Goal: Transaction & Acquisition: Purchase product/service

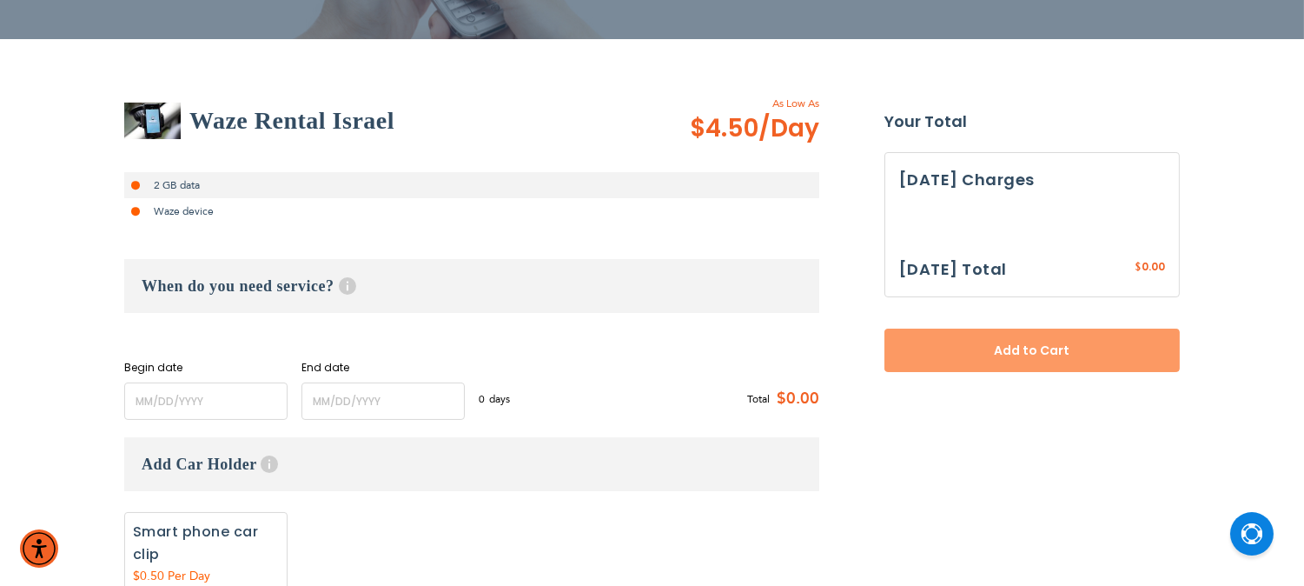
scroll to position [235, 0]
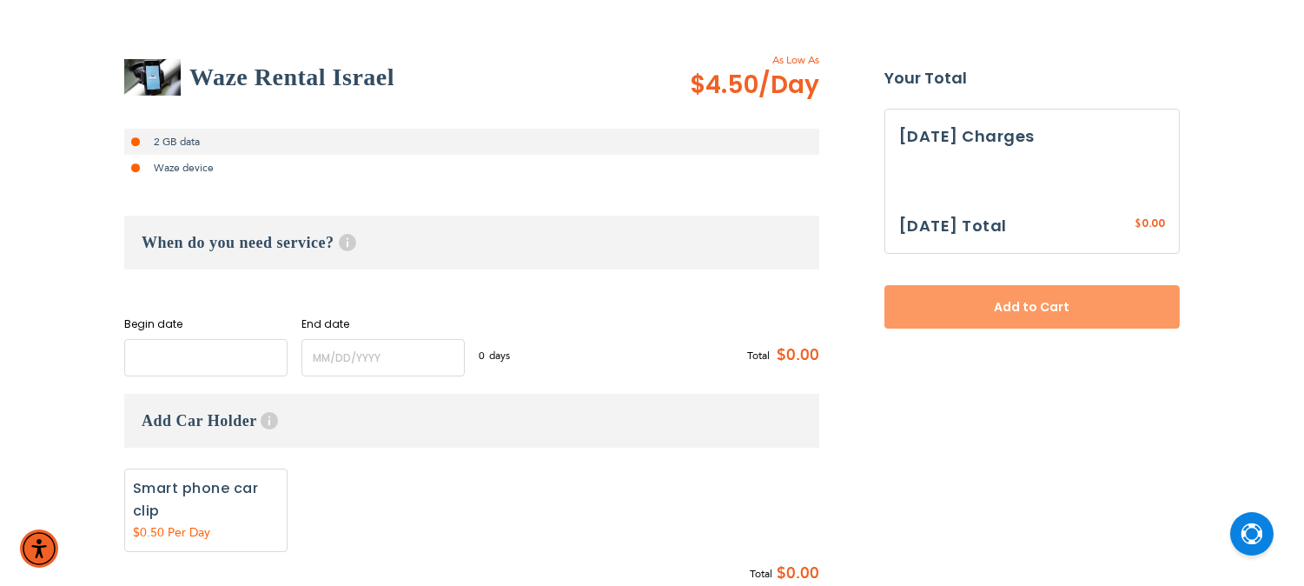
click at [150, 361] on input "name" at bounding box center [205, 357] width 163 height 37
click at [222, 356] on input "name" at bounding box center [205, 357] width 163 height 37
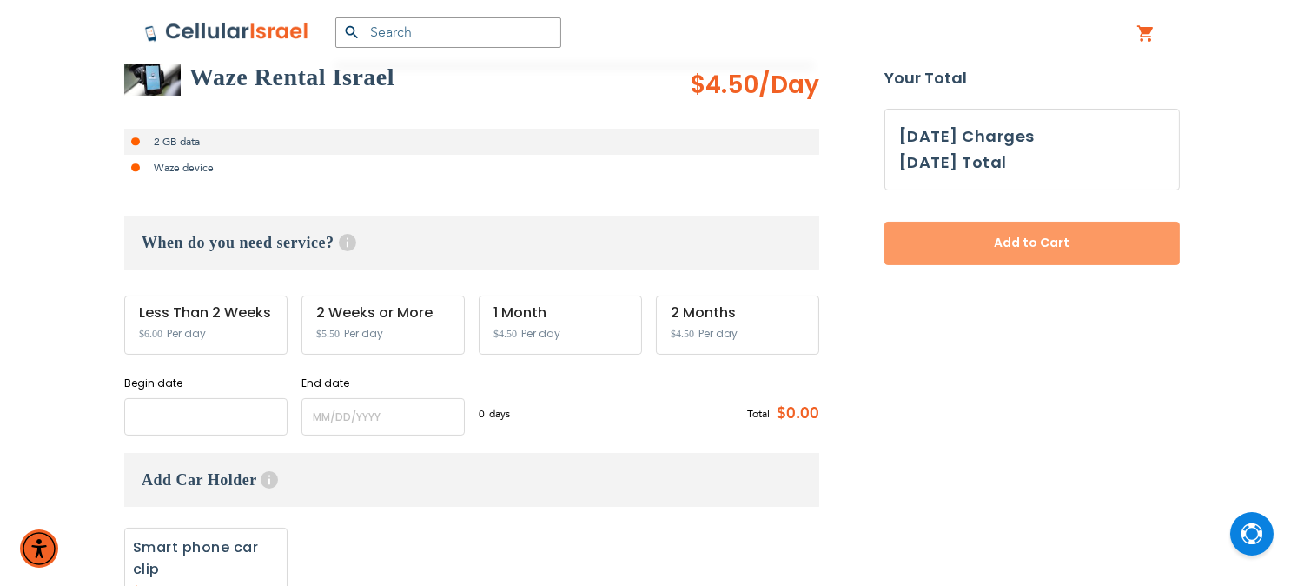
click at [236, 426] on input "name" at bounding box center [205, 416] width 163 height 37
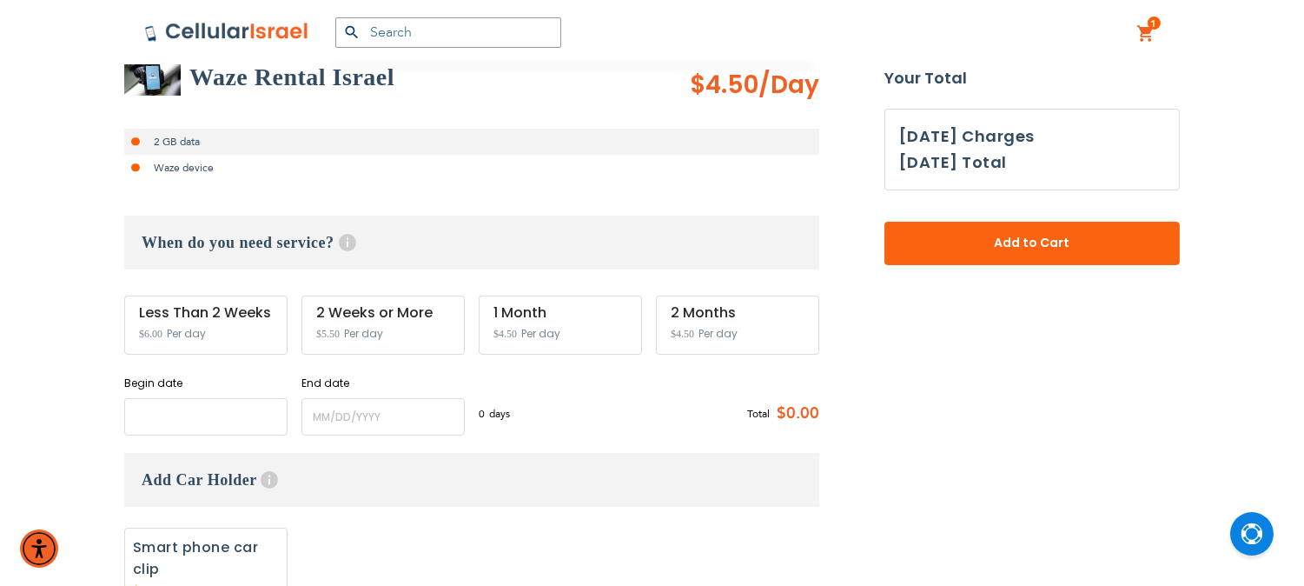
click at [219, 412] on input "name" at bounding box center [205, 416] width 163 height 37
click at [202, 420] on input "name" at bounding box center [205, 416] width 163 height 37
click at [423, 412] on input "name" at bounding box center [382, 416] width 163 height 37
click at [176, 413] on input "name" at bounding box center [205, 416] width 163 height 37
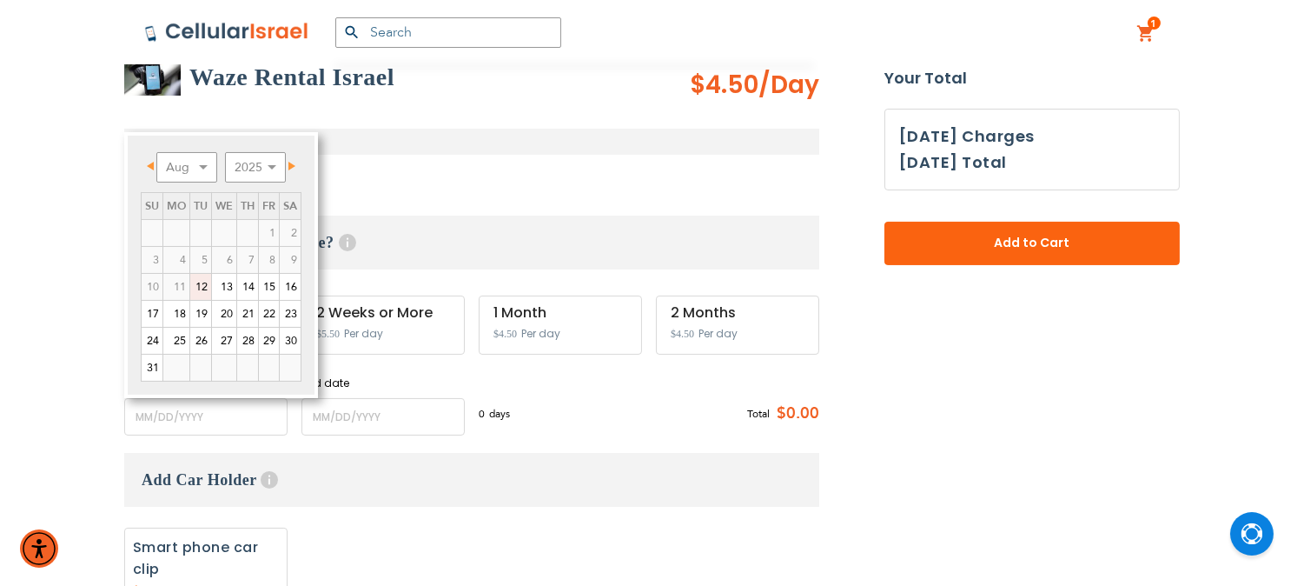
click at [210, 284] on link "12" at bounding box center [200, 287] width 21 height 26
type input "[DATE]"
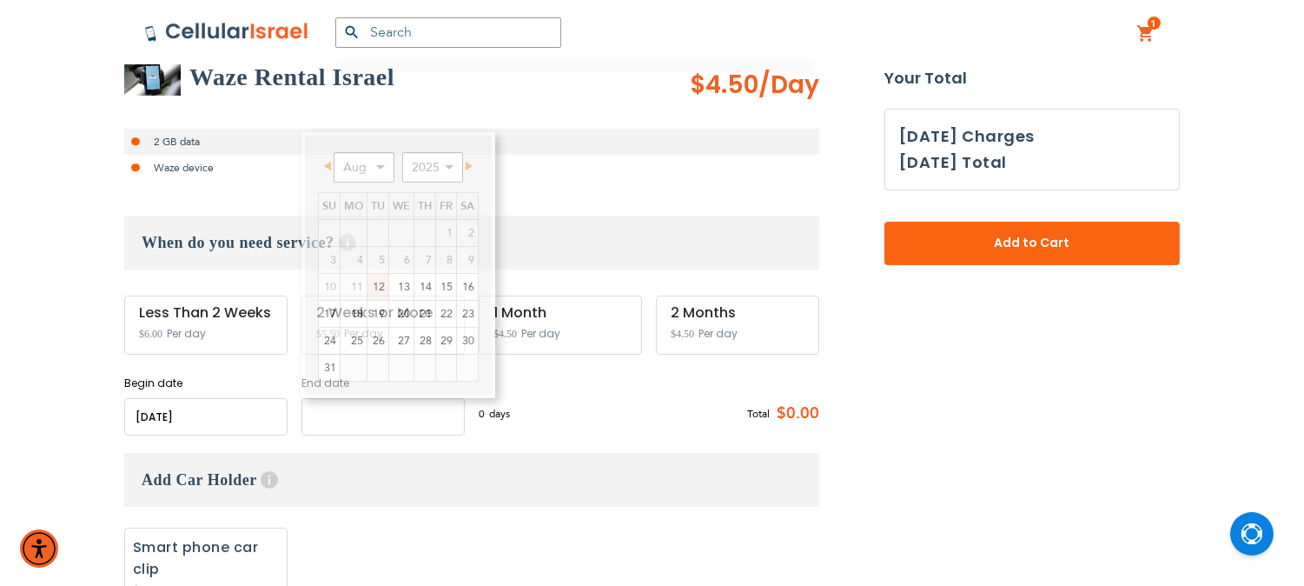
click at [400, 418] on input "name" at bounding box center [382, 416] width 163 height 37
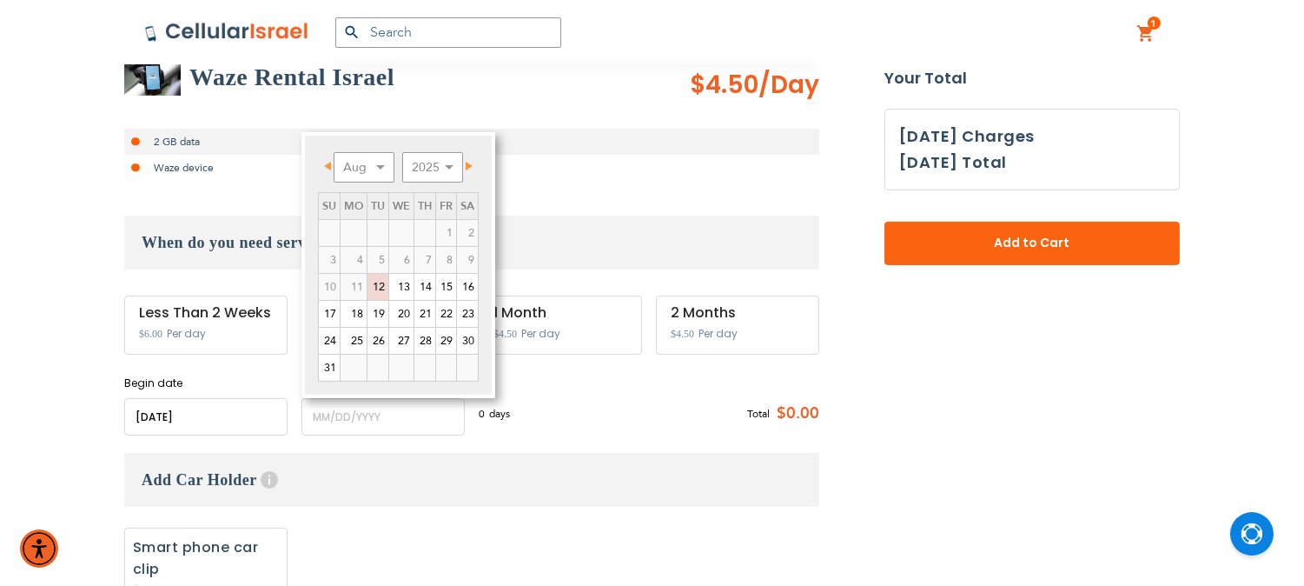
click at [660, 187] on div "Waze Rental Israel As Low As $4.50 /Day 2 GB data Waze device When do you need …" at bounding box center [471, 243] width 695 height 383
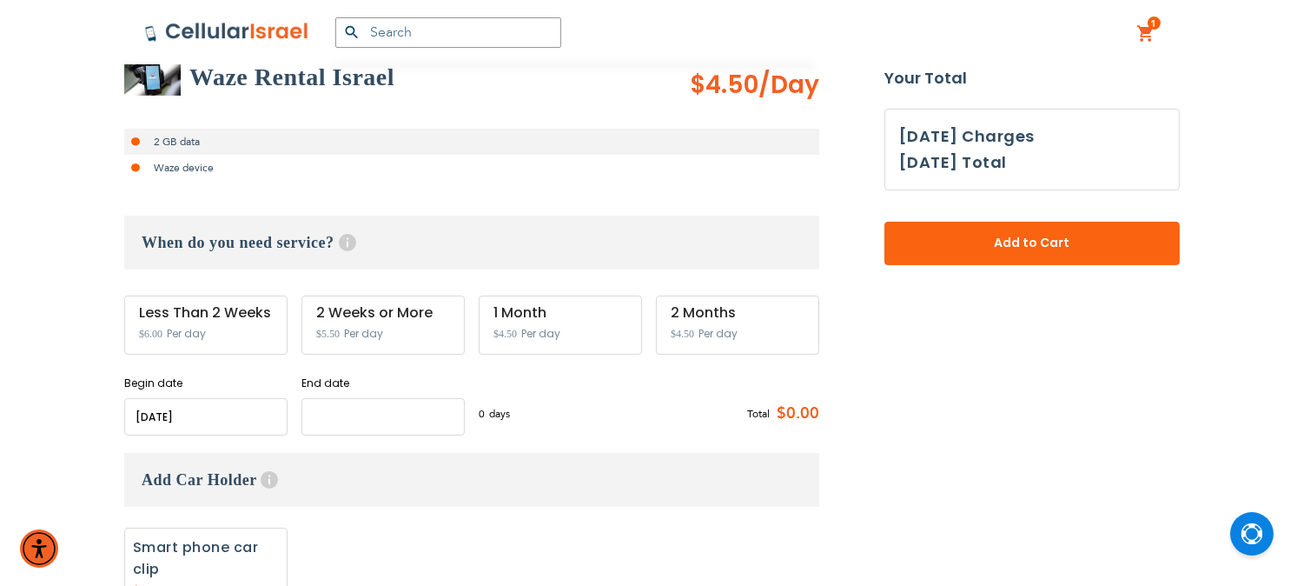
click at [361, 414] on input "name" at bounding box center [382, 416] width 163 height 37
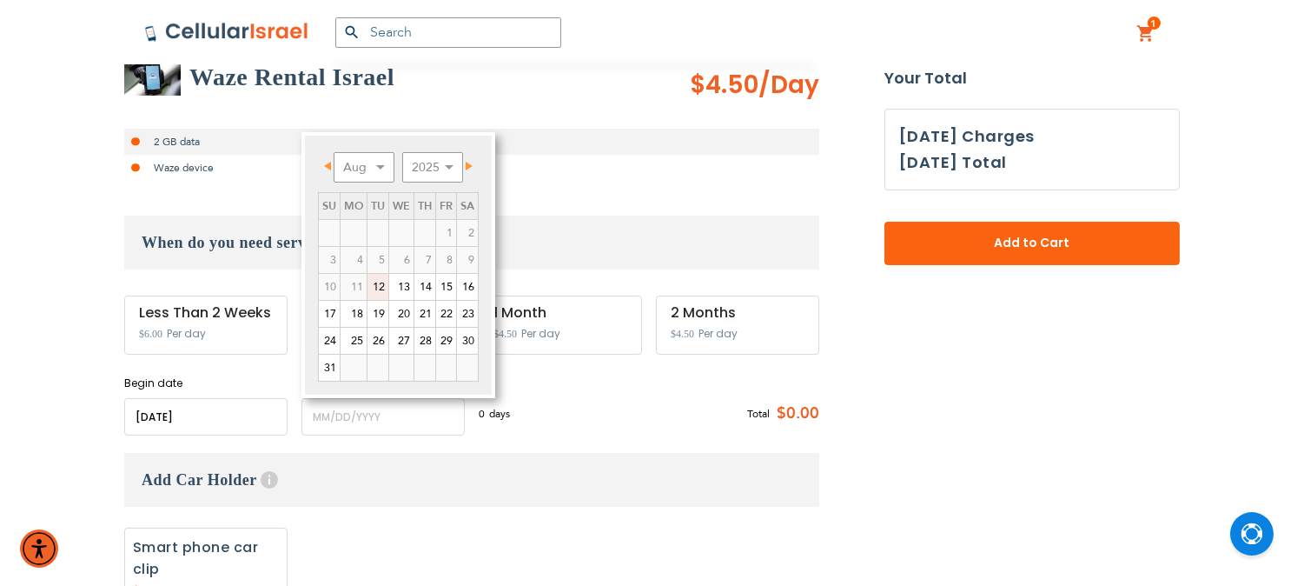
click at [570, 411] on div "0 days $6 per day Total $0.00" at bounding box center [649, 414] width 341 height 43
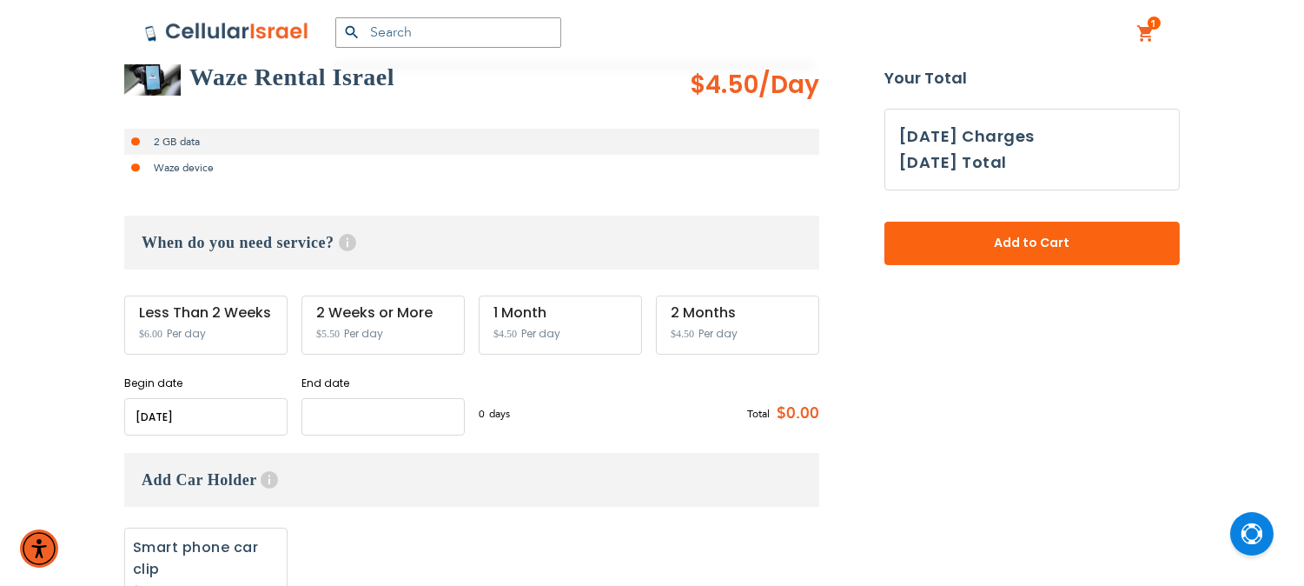
click at [391, 422] on input "name" at bounding box center [382, 416] width 163 height 37
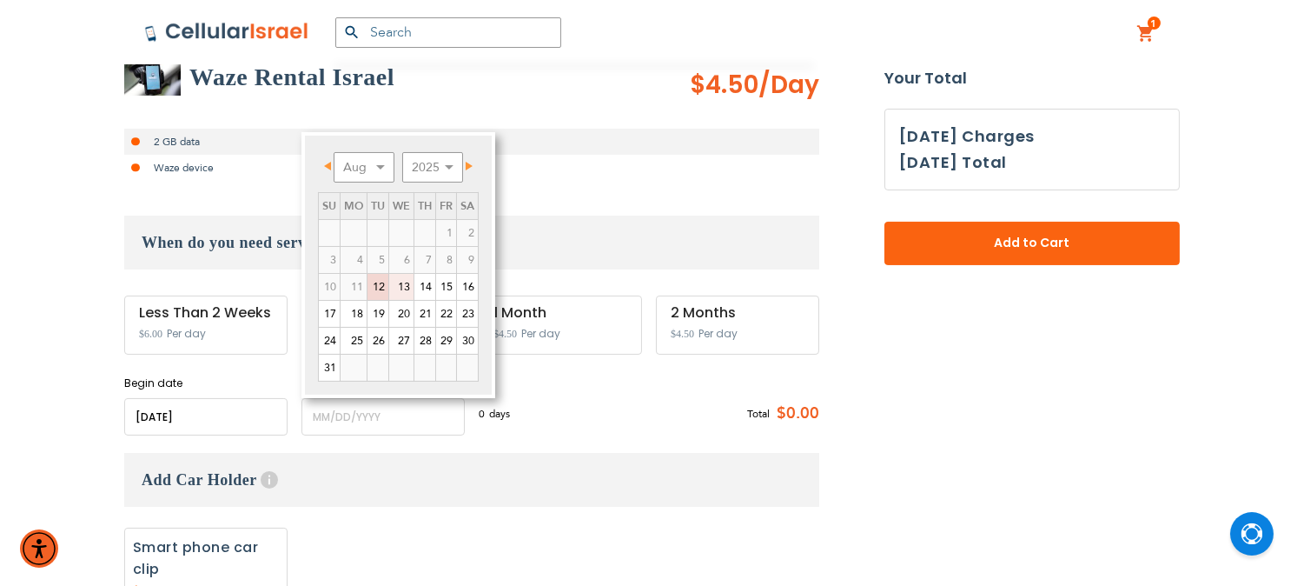
click at [401, 289] on link "13" at bounding box center [401, 287] width 24 height 26
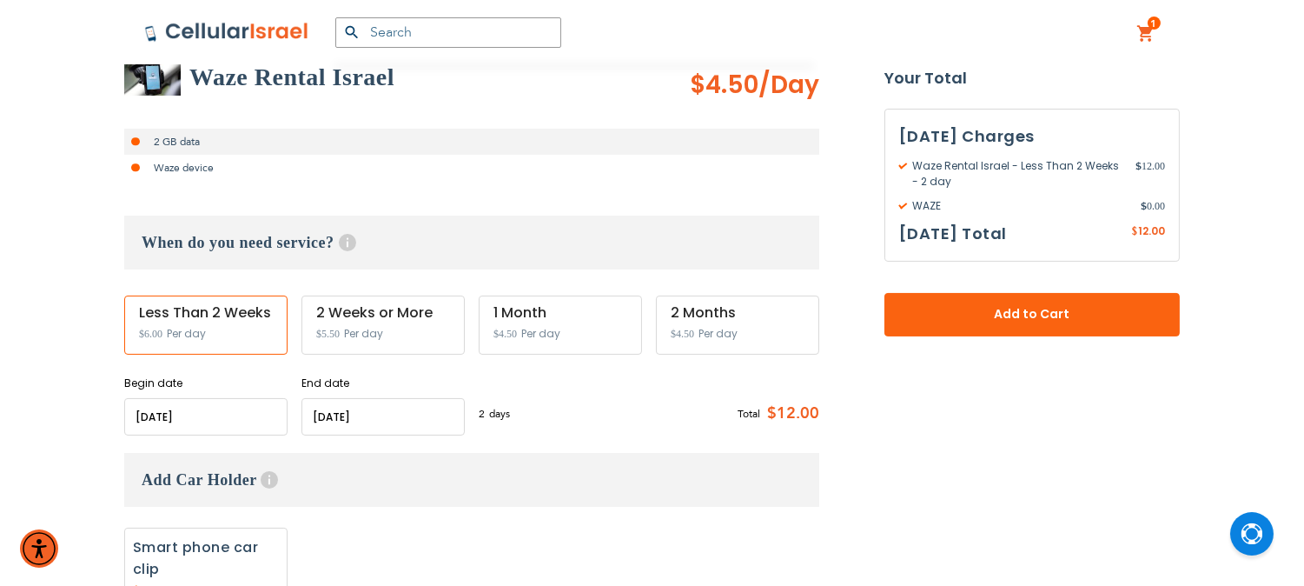
click at [337, 420] on input "name" at bounding box center [382, 416] width 163 height 37
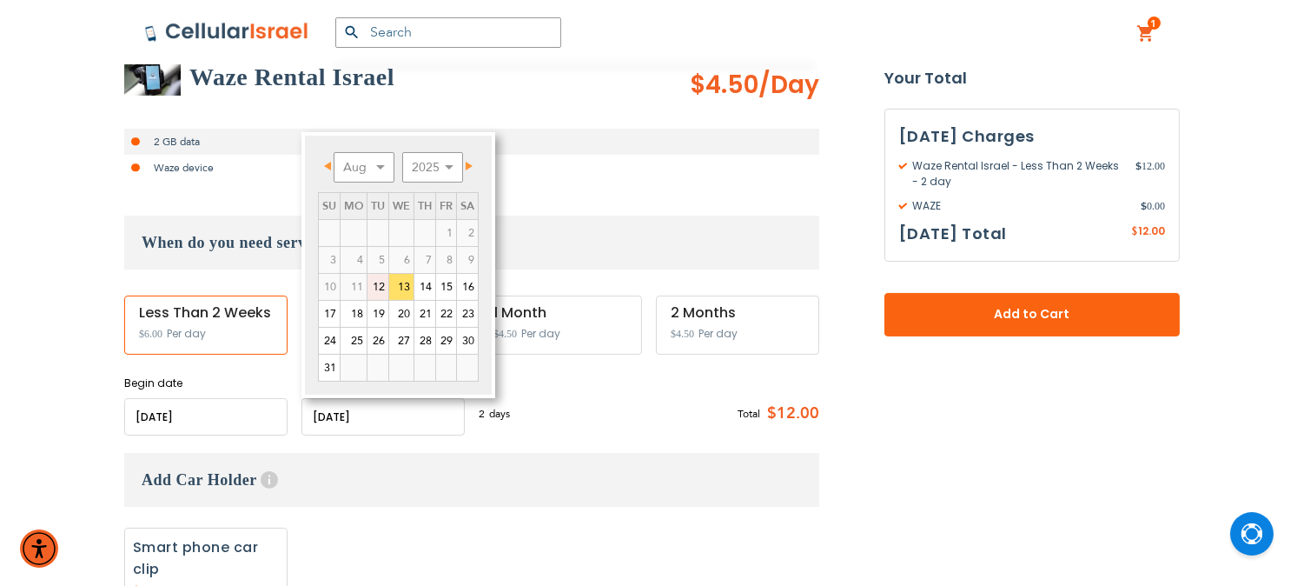
click at [374, 283] on link "12" at bounding box center [377, 287] width 21 height 26
type input "[DATE]"
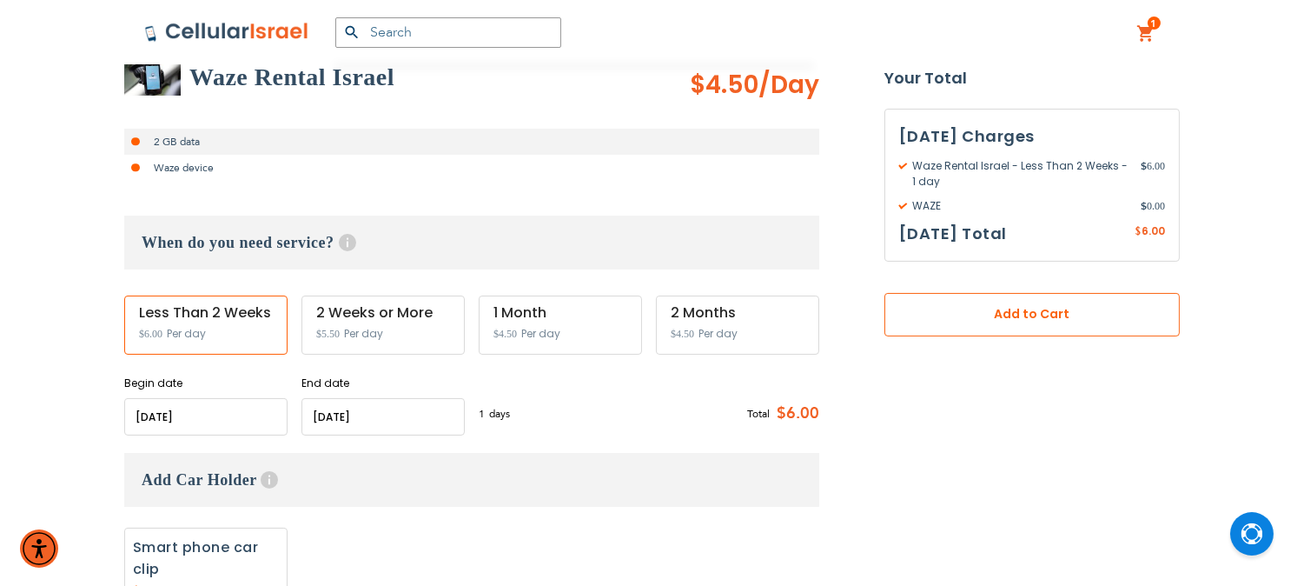
click at [978, 316] on span "Add to Cart" at bounding box center [1032, 314] width 181 height 18
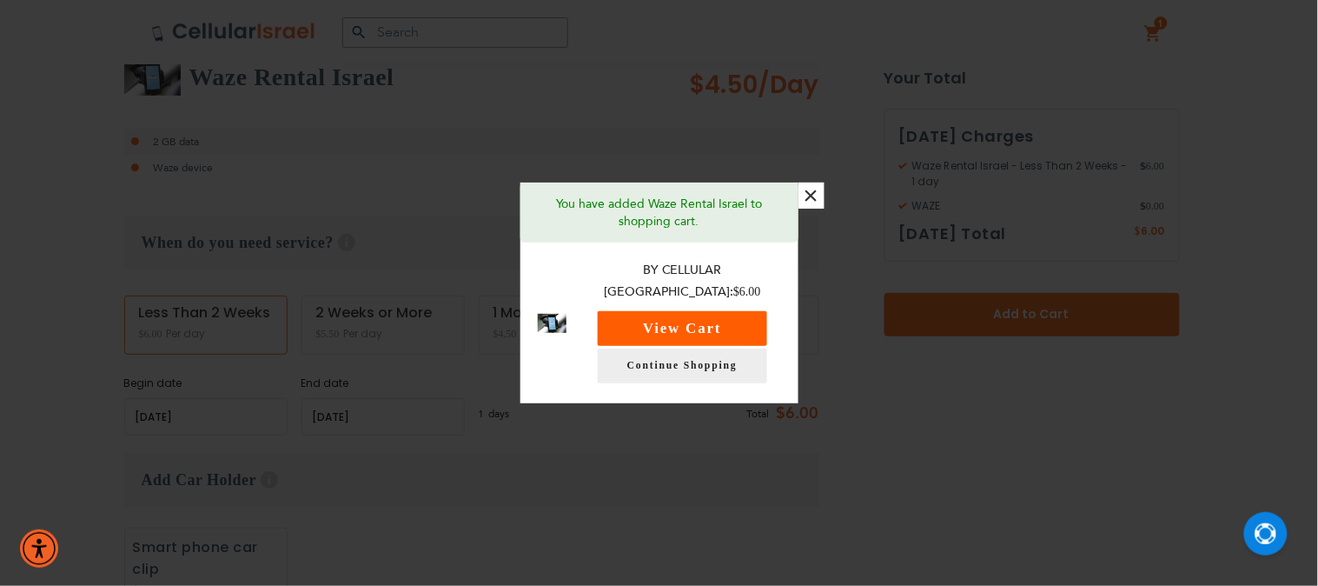
click at [715, 321] on button "View Cart" at bounding box center [682, 328] width 169 height 35
